Goal: Find specific page/section: Find specific page/section

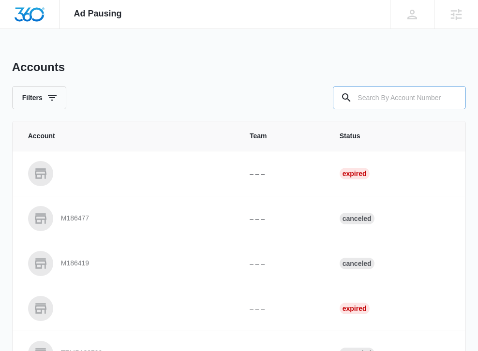
click at [355, 96] on input "text" at bounding box center [399, 97] width 133 height 23
paste input "M36630"
type input "M36630"
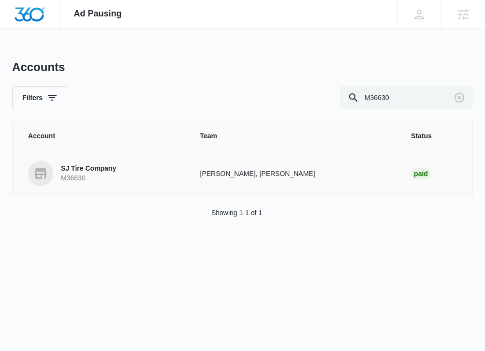
click at [89, 169] on p "SJ Tire Company" at bounding box center [88, 169] width 55 height 10
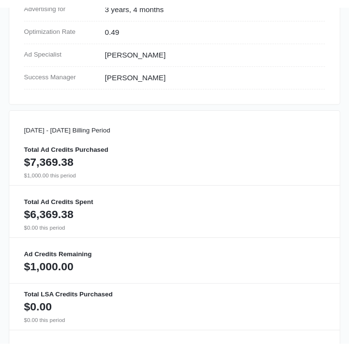
scroll to position [470, 0]
